Goal: Task Accomplishment & Management: Use online tool/utility

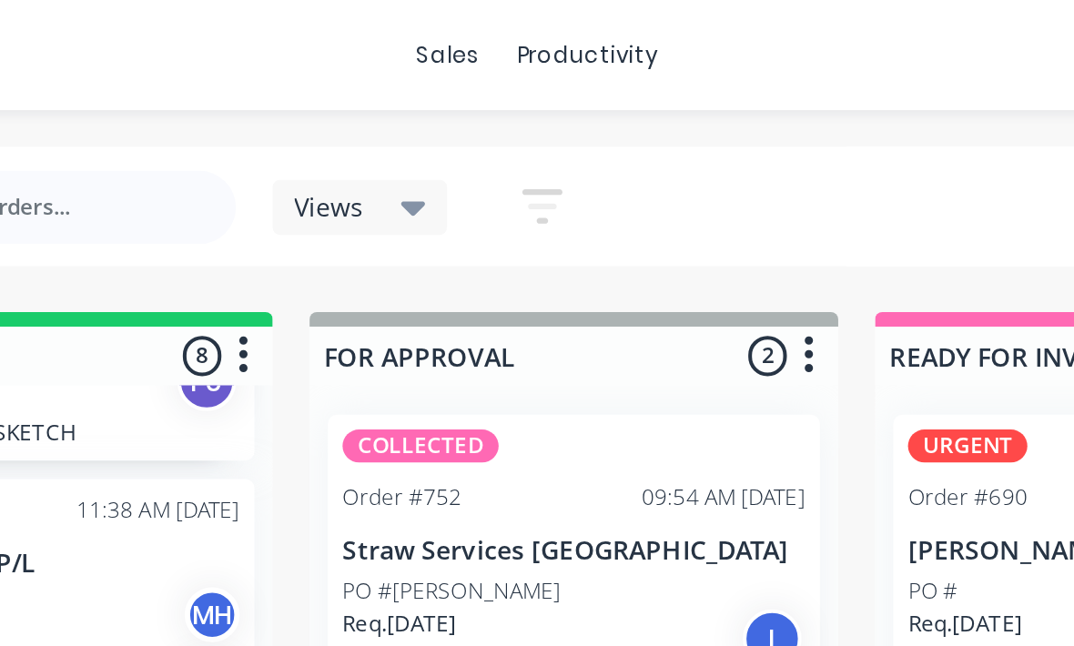
scroll to position [145, 0]
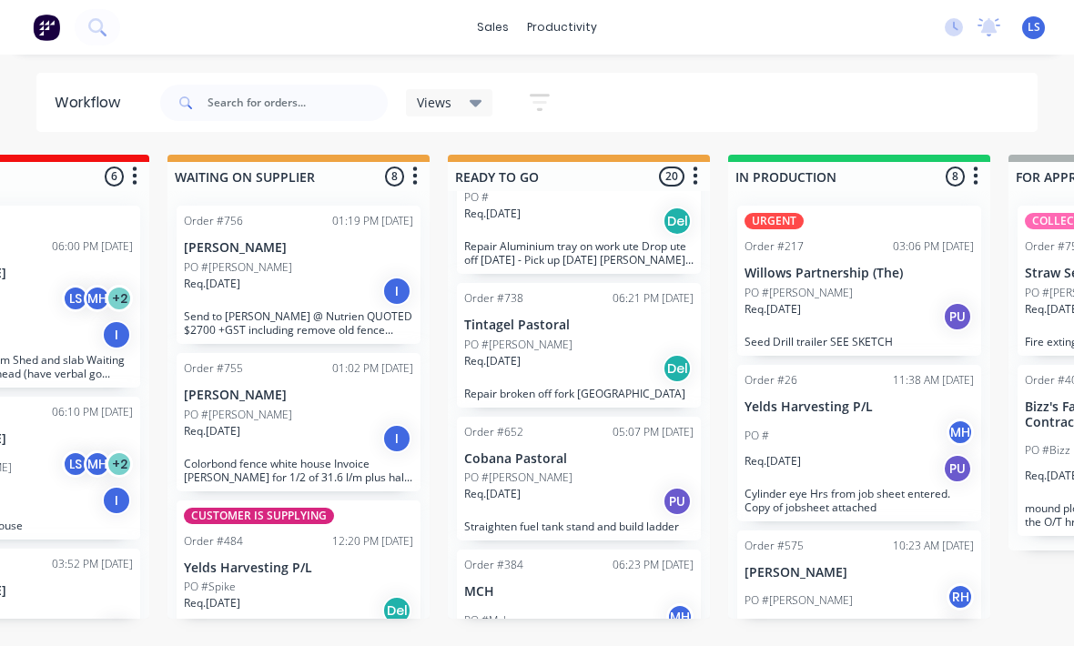
scroll to position [0, 433]
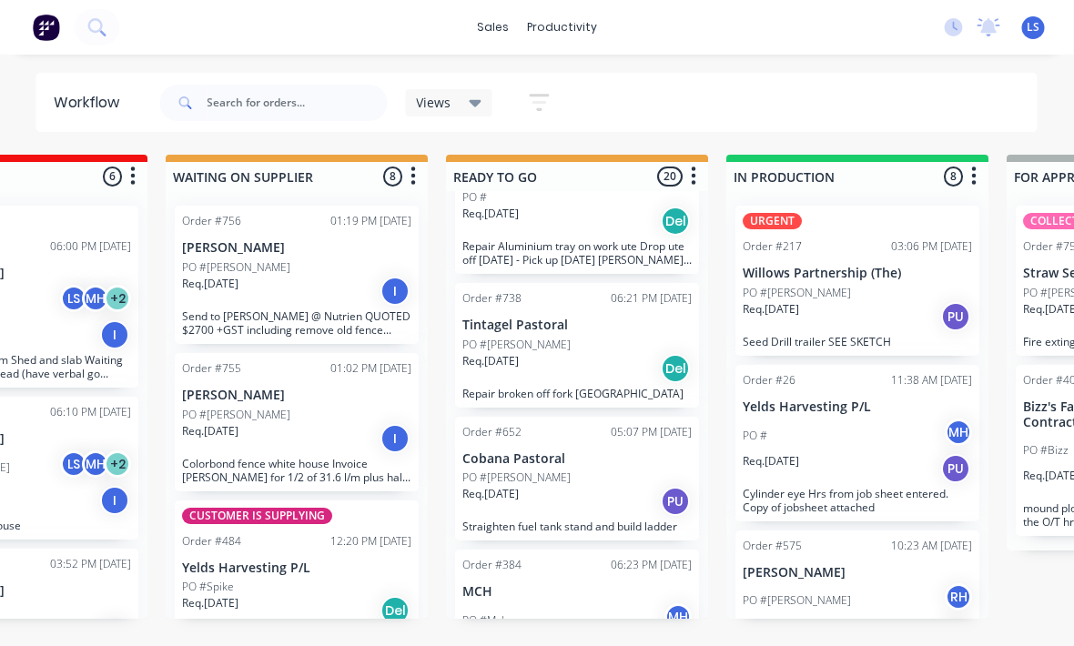
click at [910, 309] on div "Req. [DATE] PU" at bounding box center [857, 316] width 229 height 31
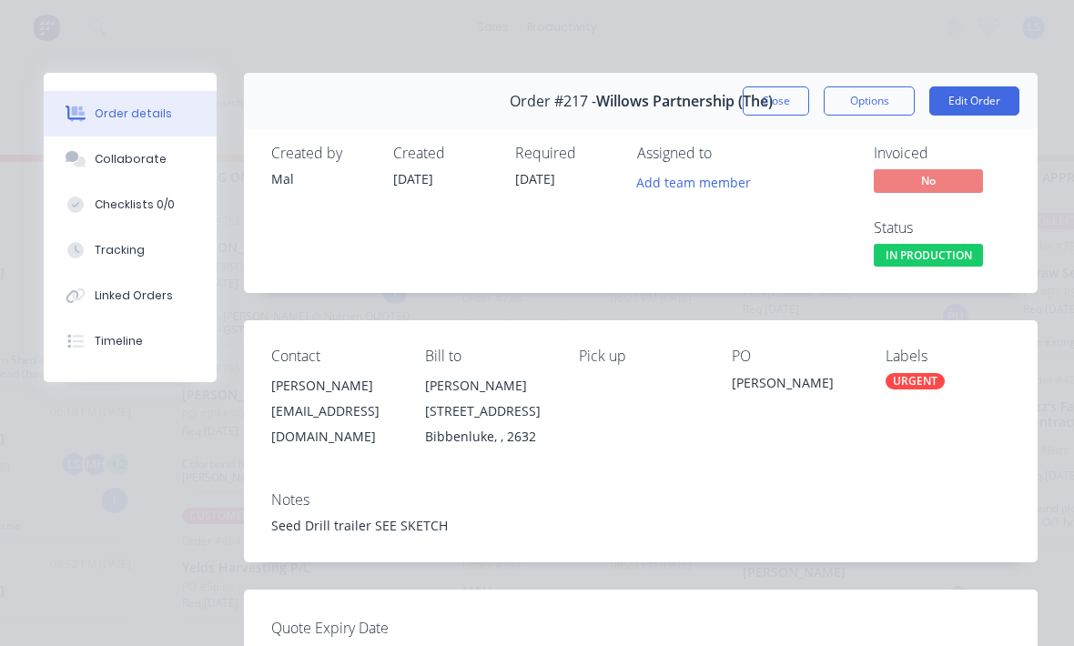
click at [167, 243] on button "Tracking" at bounding box center [130, 251] width 173 height 46
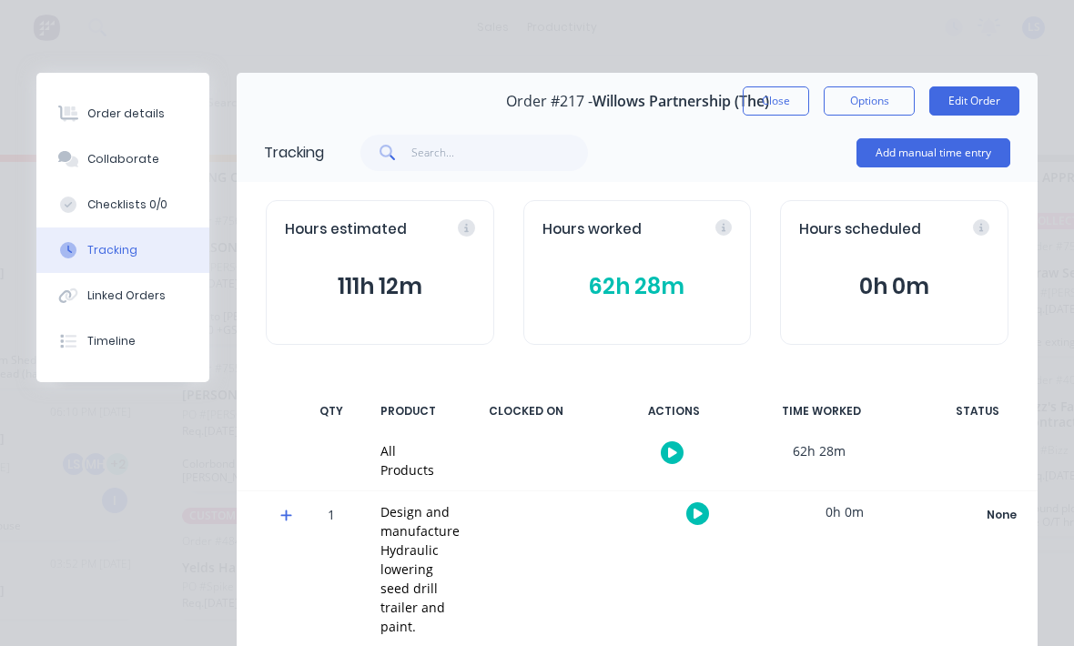
click at [962, 157] on button "Add manual time entry" at bounding box center [933, 152] width 154 height 29
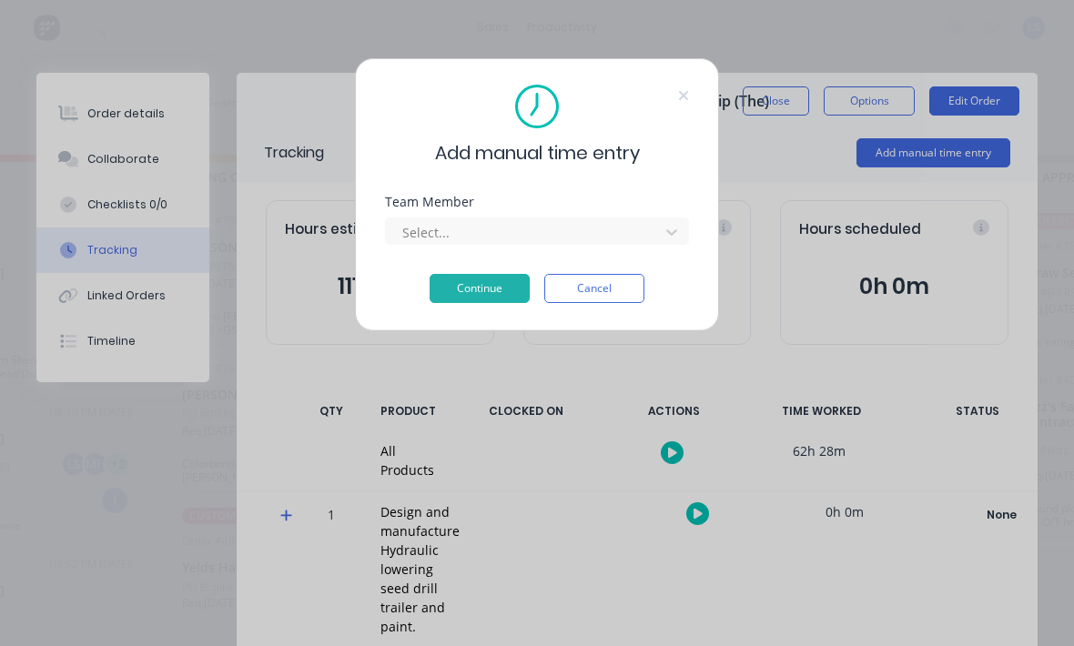
click at [607, 211] on div "Team Member Select..." at bounding box center [537, 220] width 304 height 49
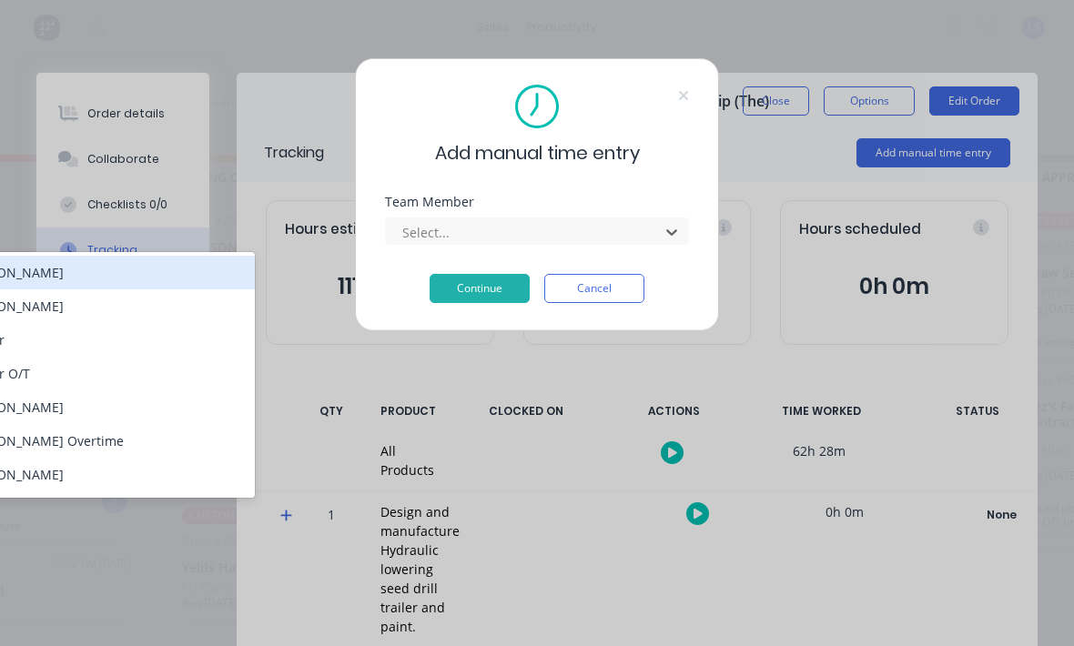
scroll to position [0, 299]
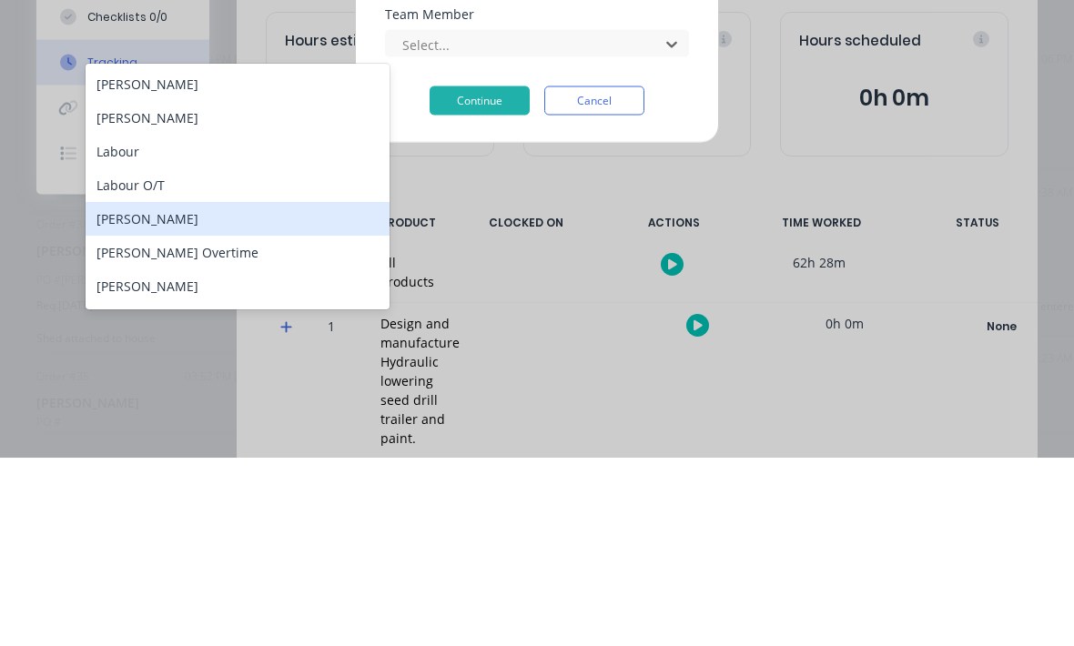
click at [221, 390] on div "[PERSON_NAME]" at bounding box center [238, 407] width 304 height 34
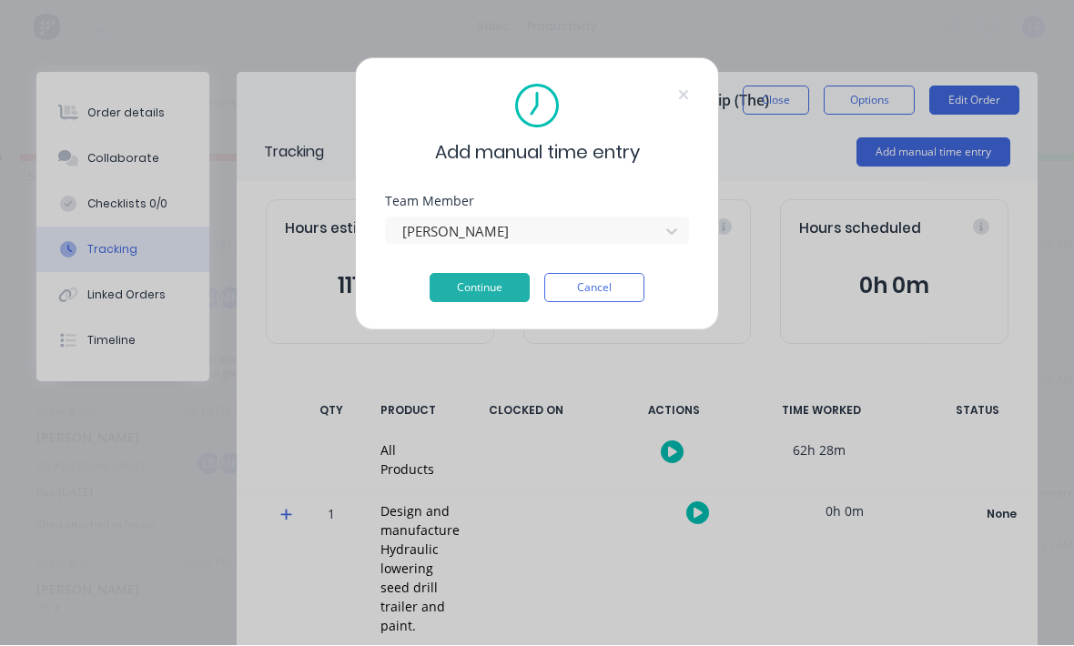
click at [476, 299] on button "Continue" at bounding box center [480, 288] width 100 height 29
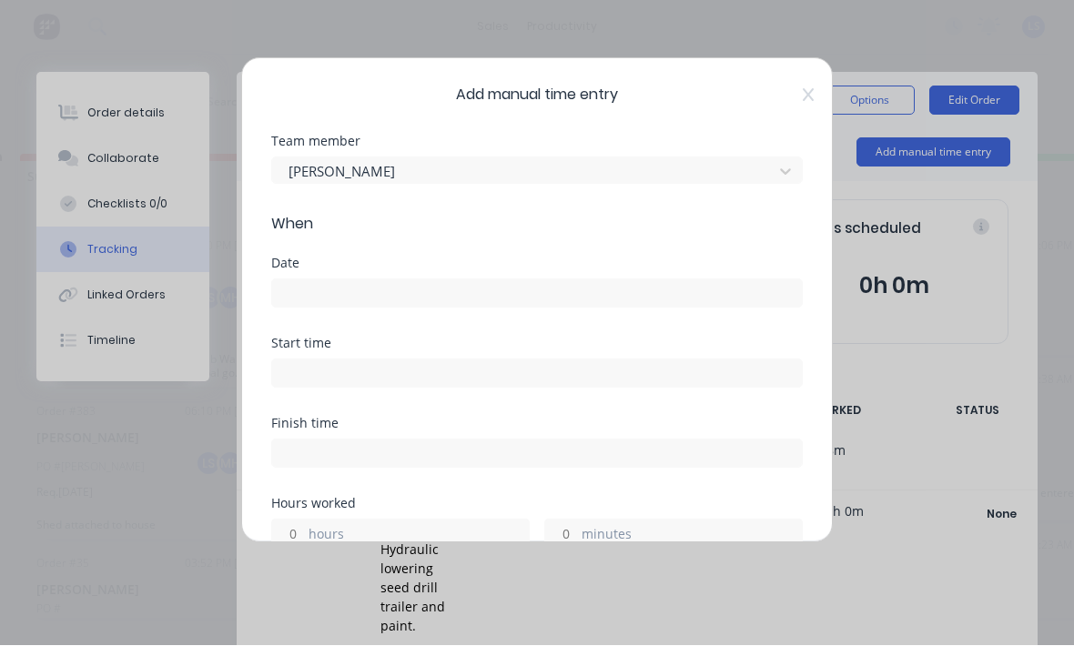
click at [571, 288] on input at bounding box center [537, 293] width 530 height 27
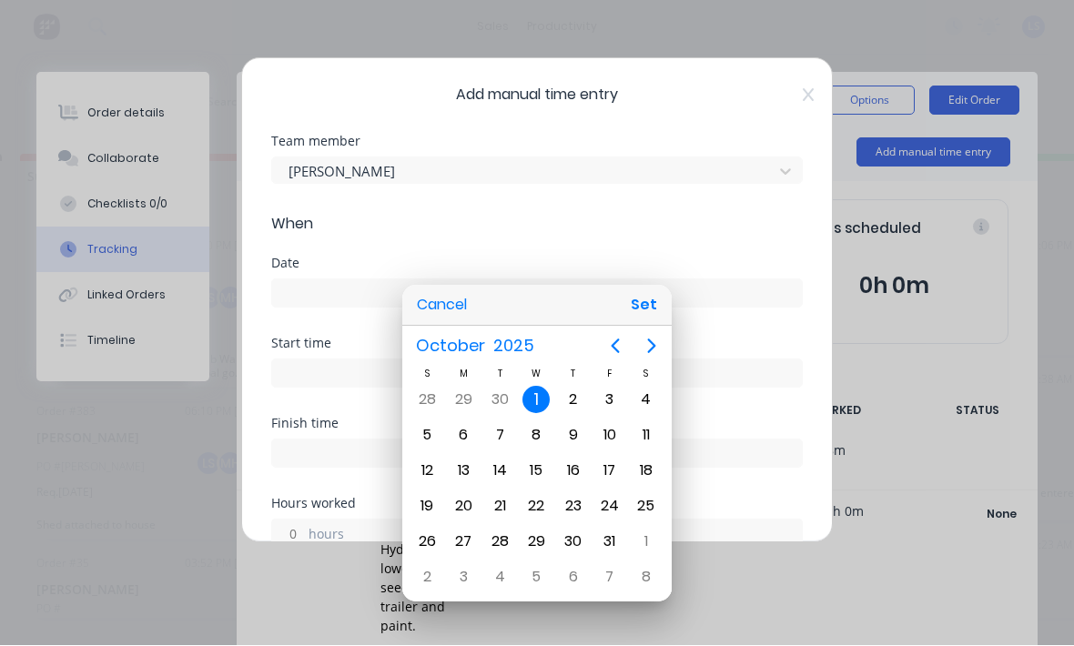
click at [653, 303] on button "Set" at bounding box center [643, 305] width 41 height 33
type input "[DATE]"
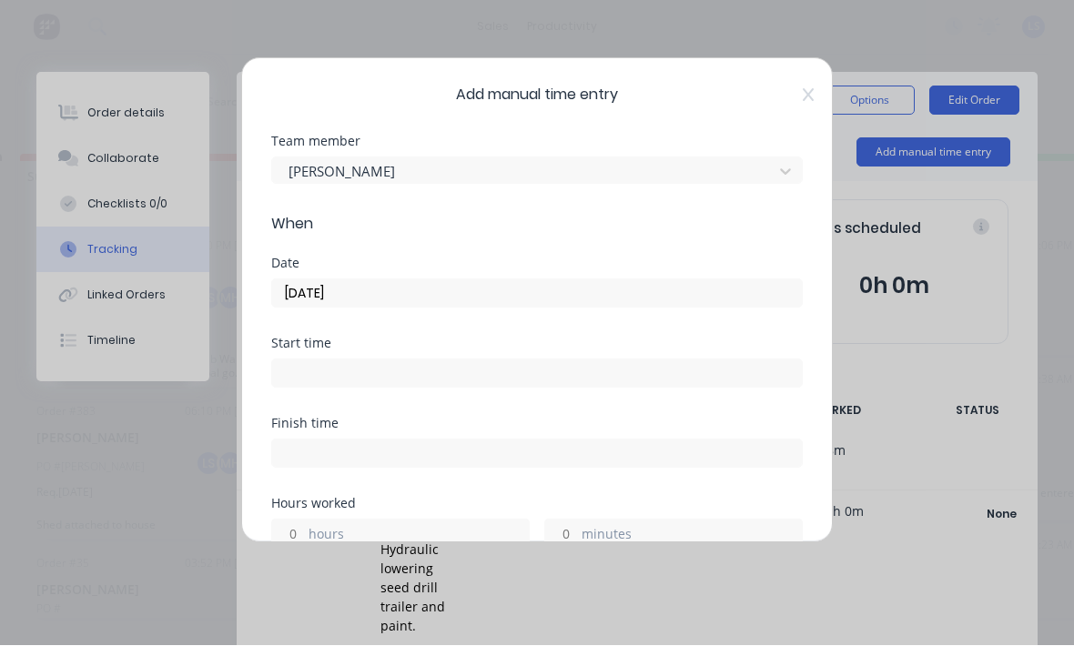
click at [553, 384] on input at bounding box center [537, 373] width 530 height 27
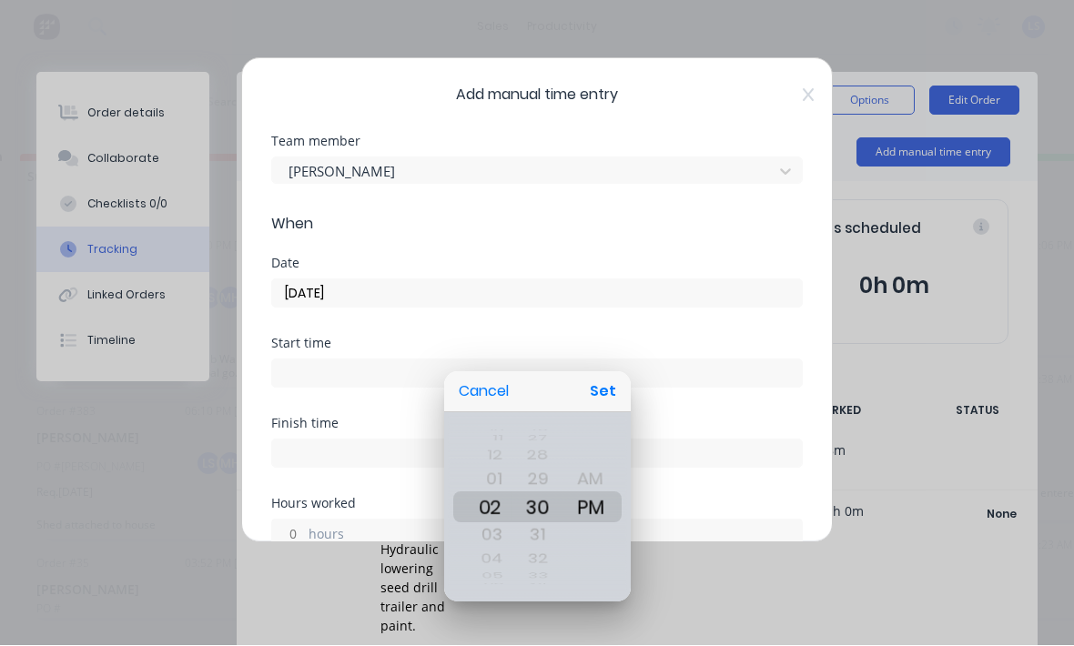
click at [606, 404] on button "Set" at bounding box center [602, 392] width 41 height 33
type input "02:30 PM"
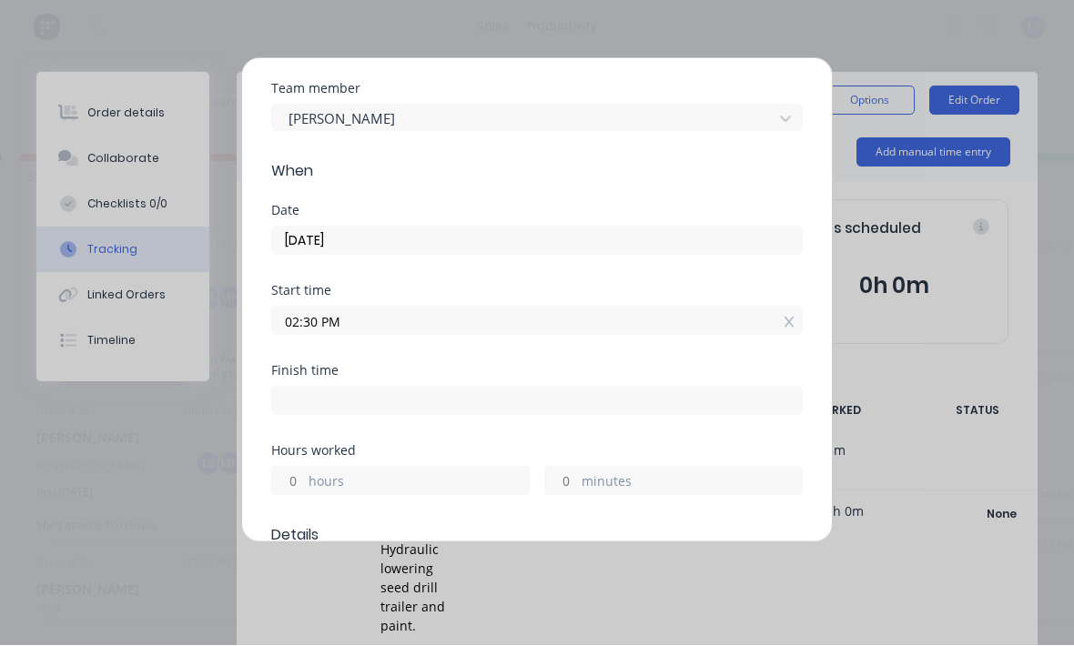
scroll to position [60, 0]
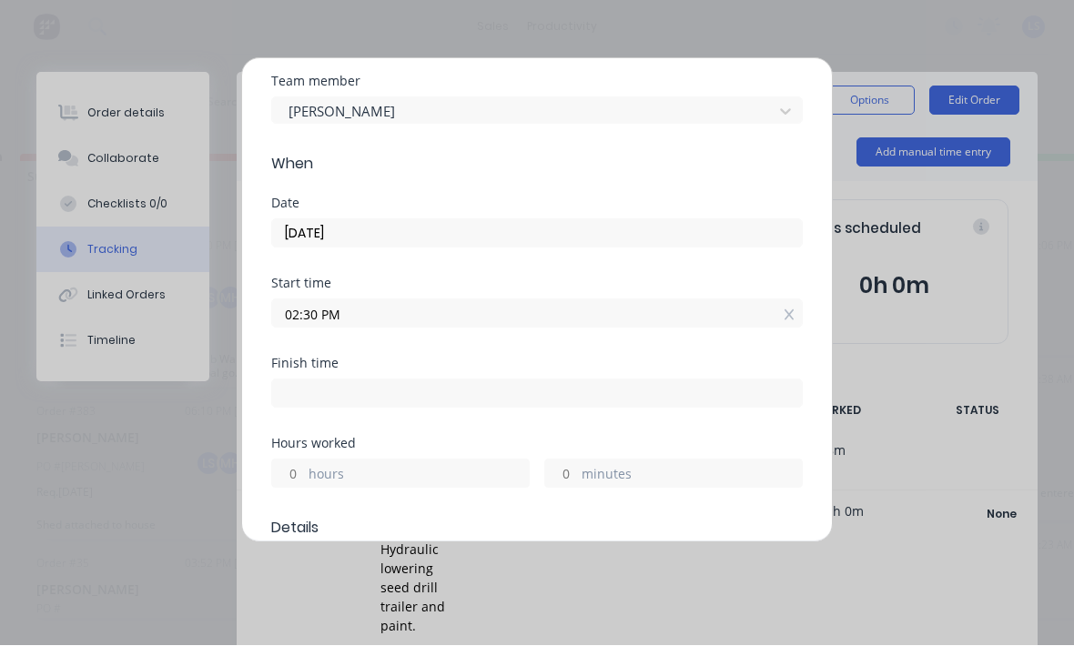
click at [469, 479] on label "hours" at bounding box center [418, 476] width 220 height 23
click at [304, 479] on input "hours" at bounding box center [288, 473] width 32 height 27
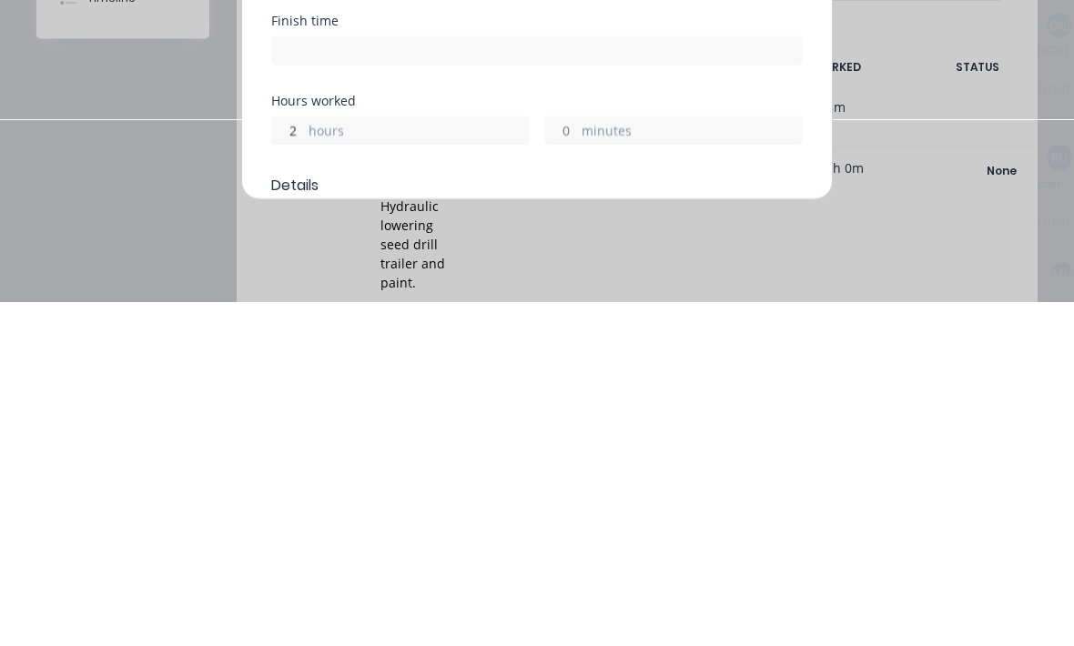
scroll to position [33, 51]
type input "2"
click at [610, 465] on label "minutes" at bounding box center [691, 476] width 220 height 23
click at [577, 460] on input "minutes" at bounding box center [561, 473] width 32 height 27
type input "04:30 PM"
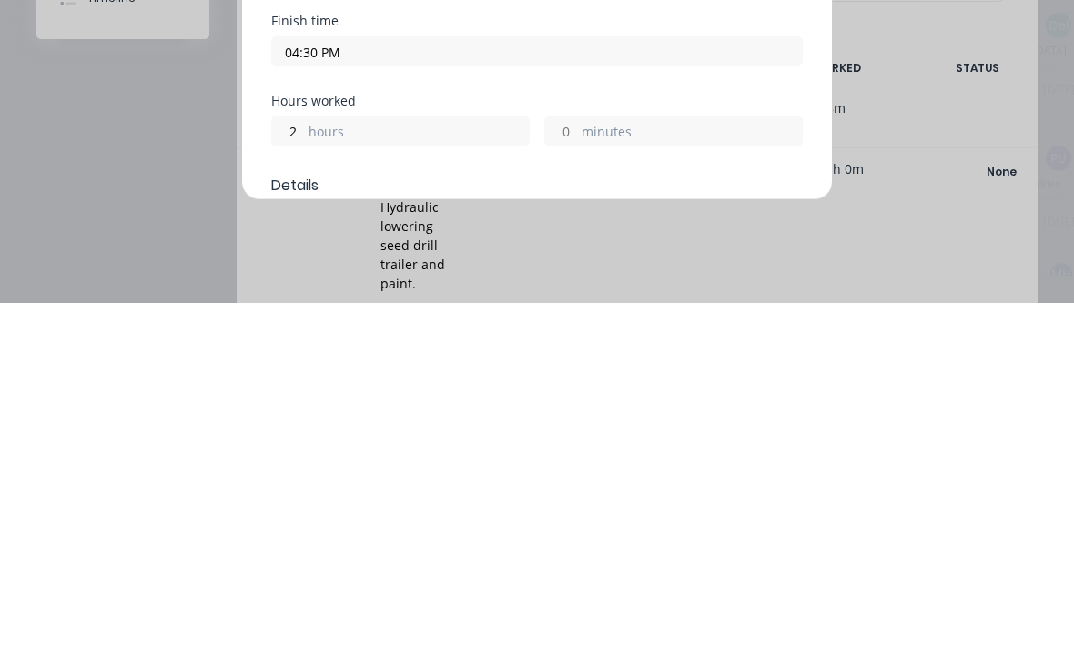
type input "1"
type input "5"
type input "45"
click at [470, 465] on label "hours" at bounding box center [418, 476] width 220 height 23
click at [304, 460] on input "1" at bounding box center [288, 473] width 32 height 27
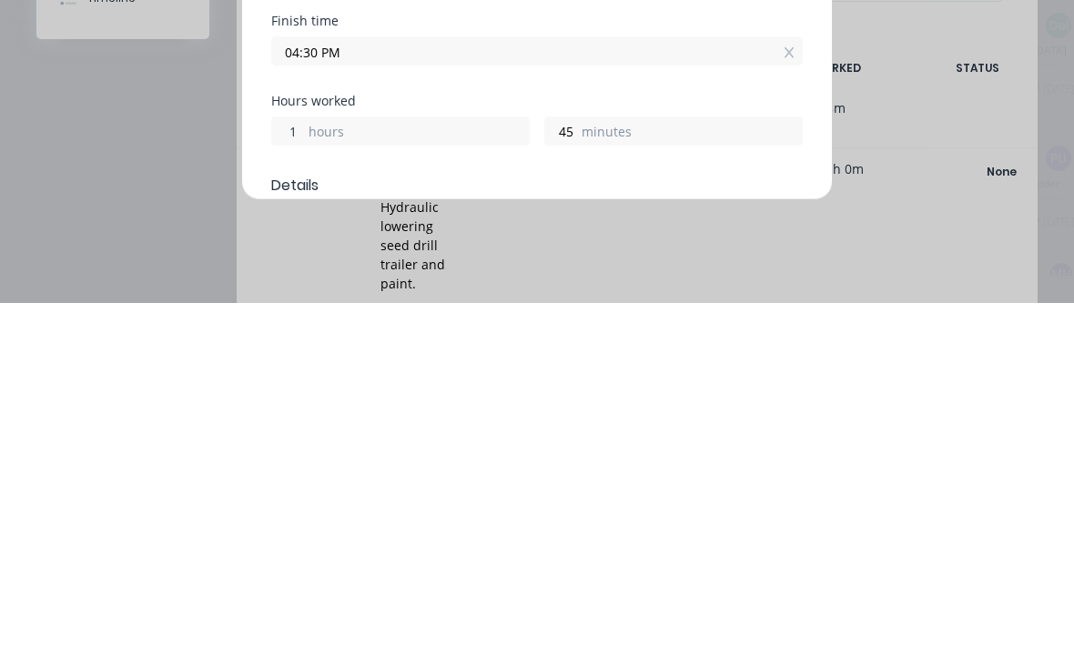
type input "04:15 PM"
type input "44"
type input "2"
click at [625, 465] on label "minutes" at bounding box center [691, 476] width 220 height 23
click at [577, 460] on input "44" at bounding box center [561, 473] width 32 height 27
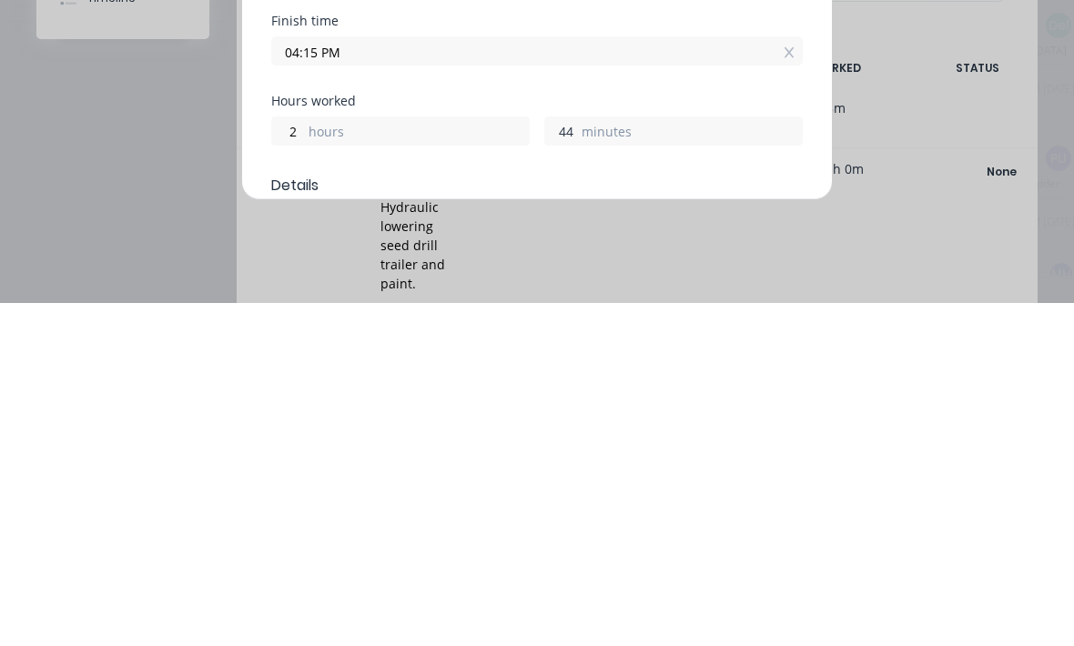
type input "05:14 PM"
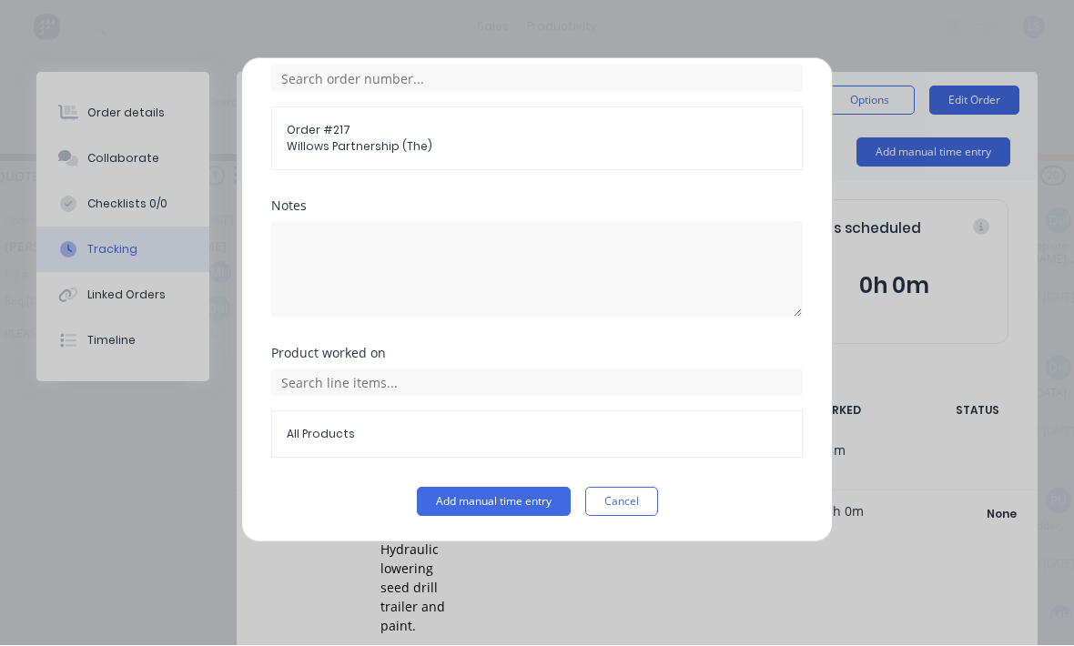
scroll to position [745, 0]
type input "45"
click at [520, 506] on button "Add manual time entry" at bounding box center [494, 502] width 154 height 29
type input "05:15 PM"
type input "44"
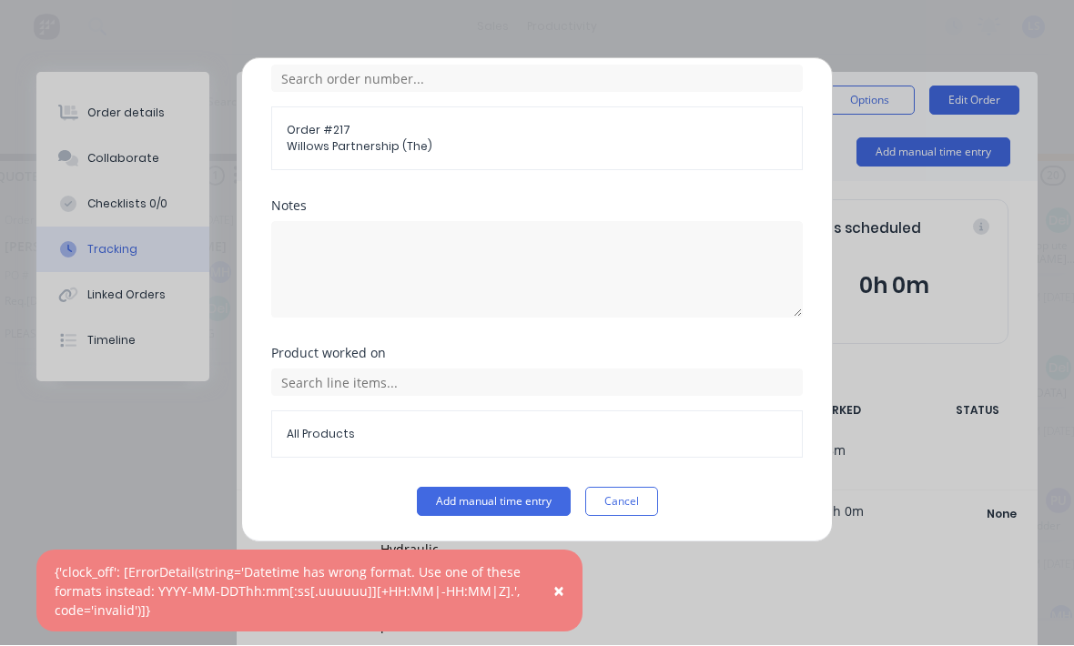
click at [529, 503] on button "Add manual time entry" at bounding box center [494, 502] width 154 height 29
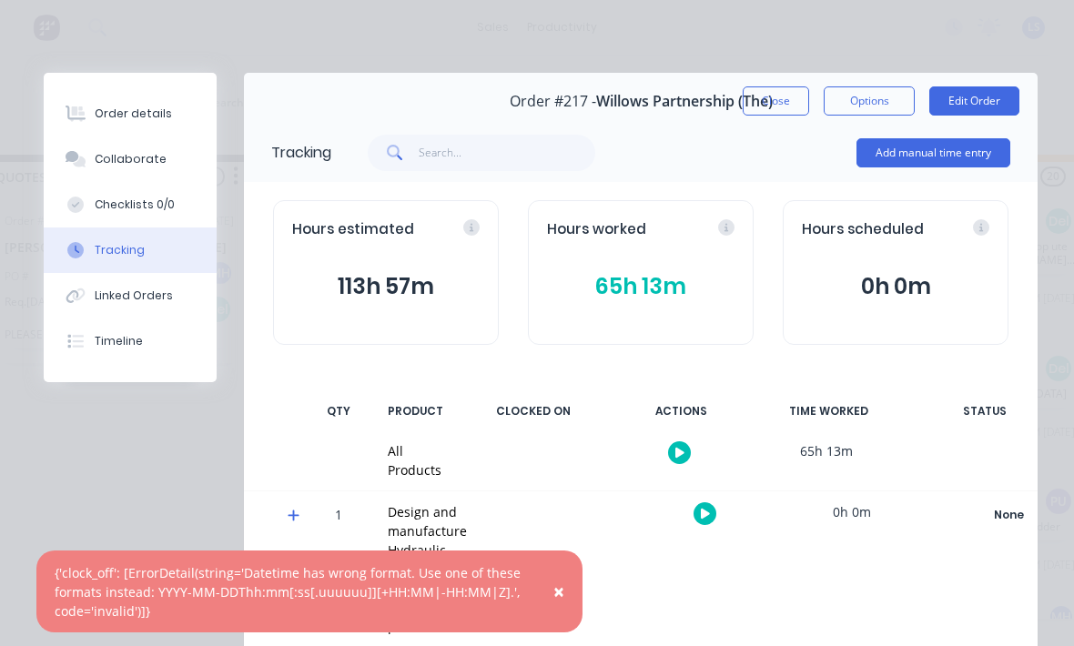
click at [793, 108] on button "Close" at bounding box center [776, 100] width 66 height 29
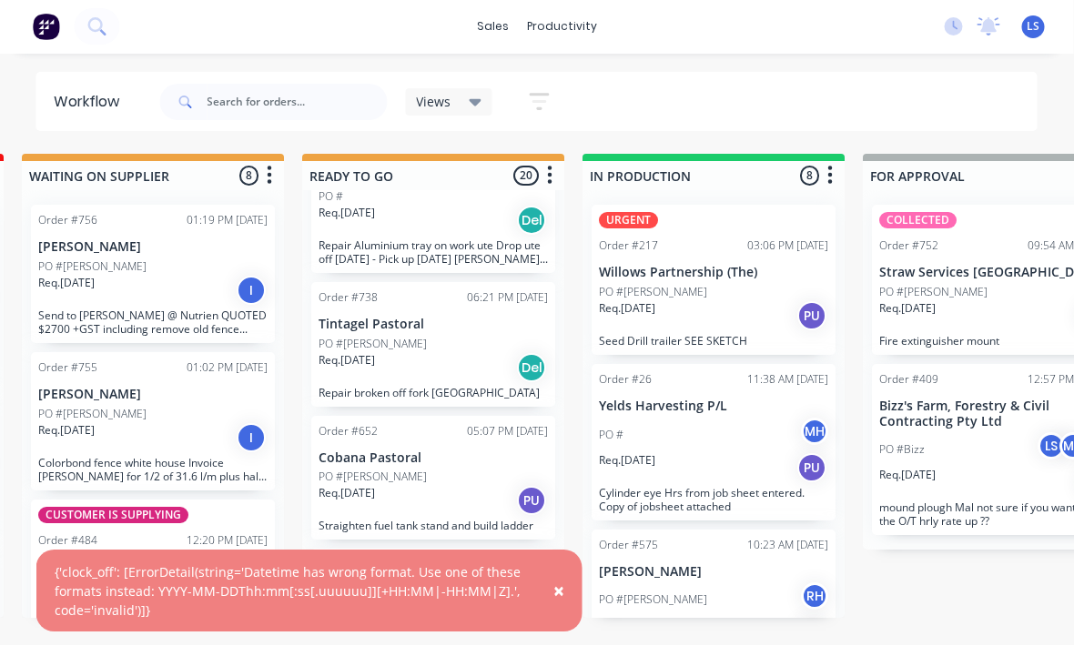
scroll to position [33, 578]
